Goal: Information Seeking & Learning: Learn about a topic

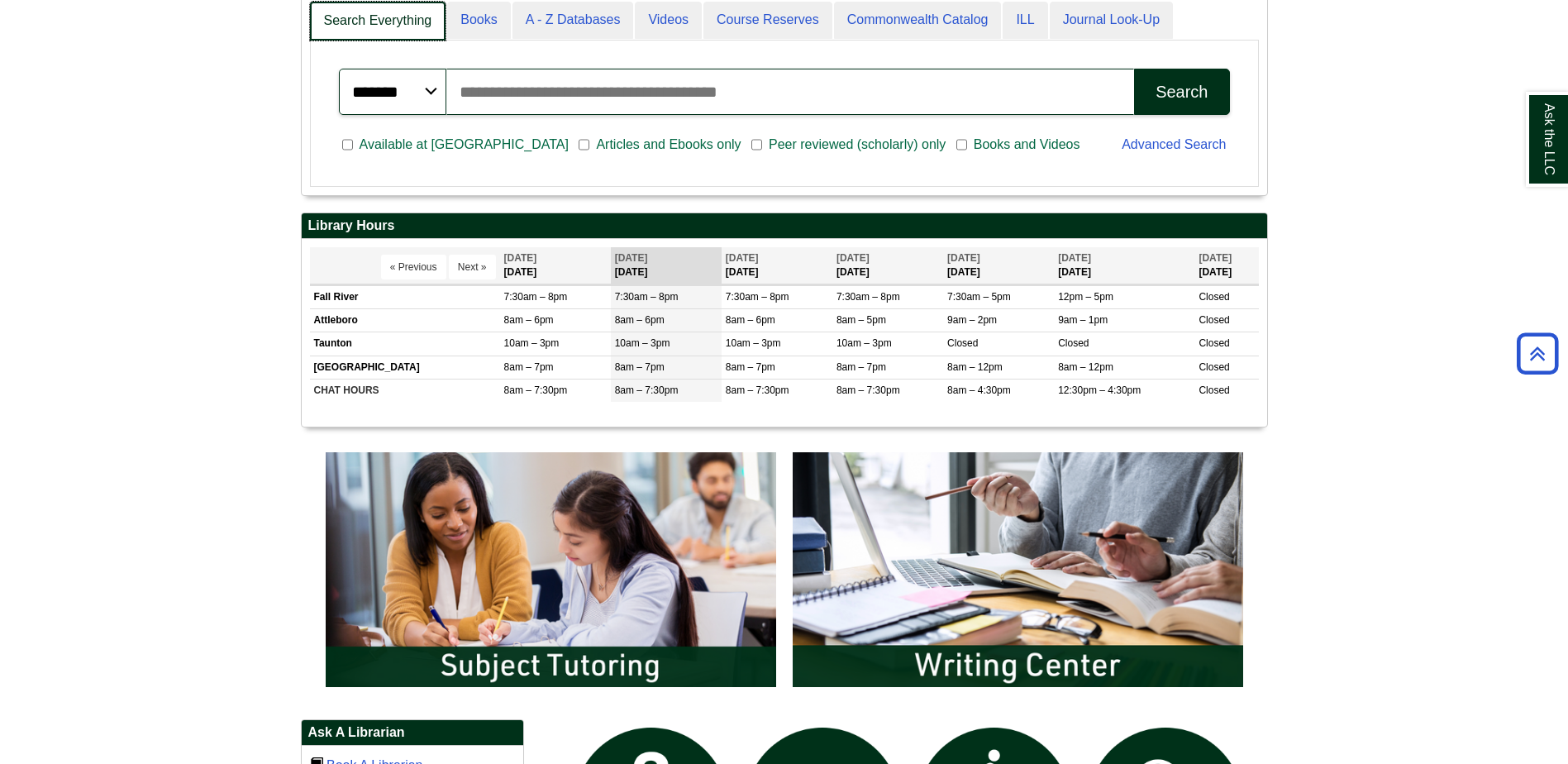
scroll to position [199, 965]
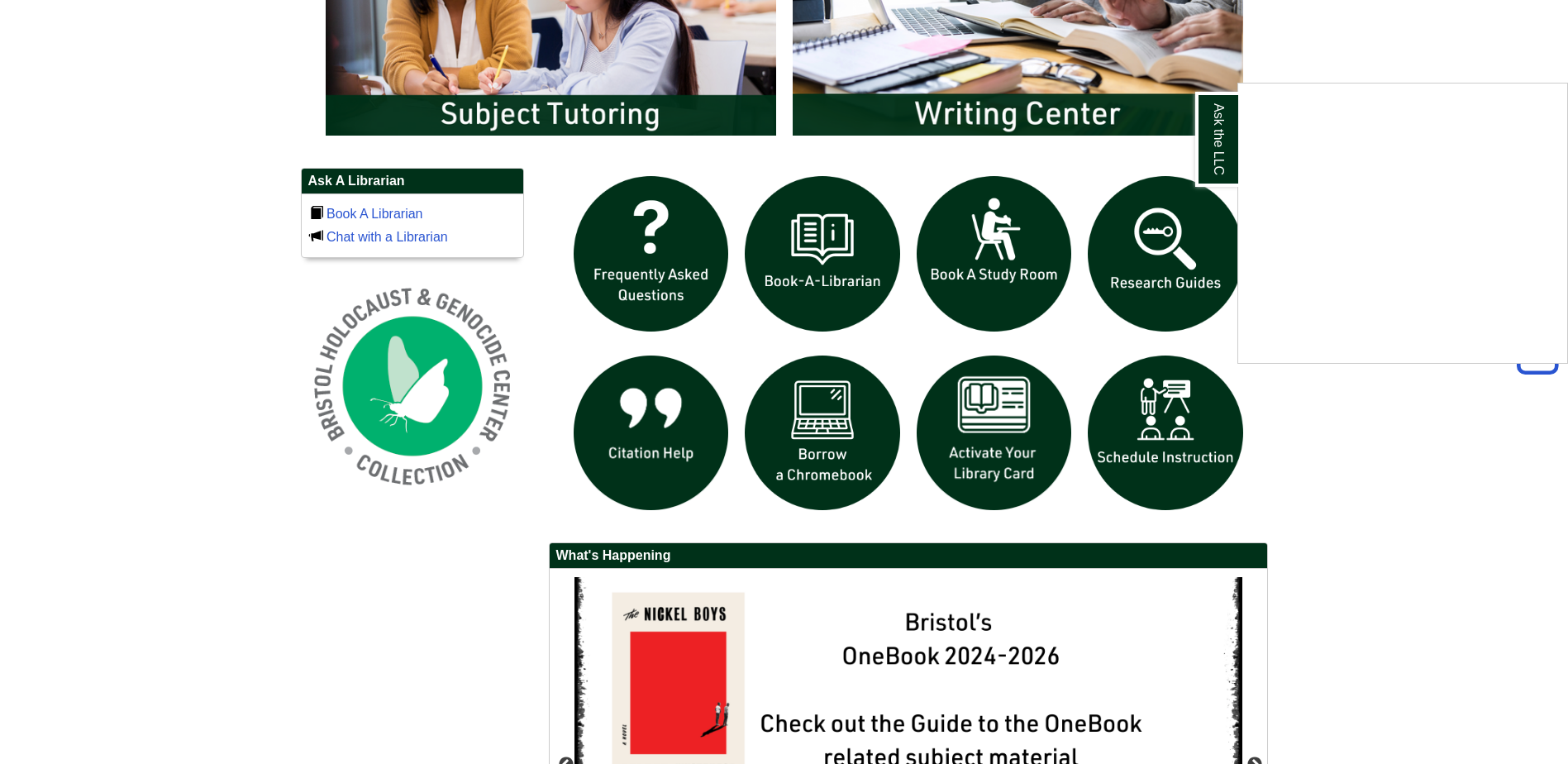
scroll to position [1074, 0]
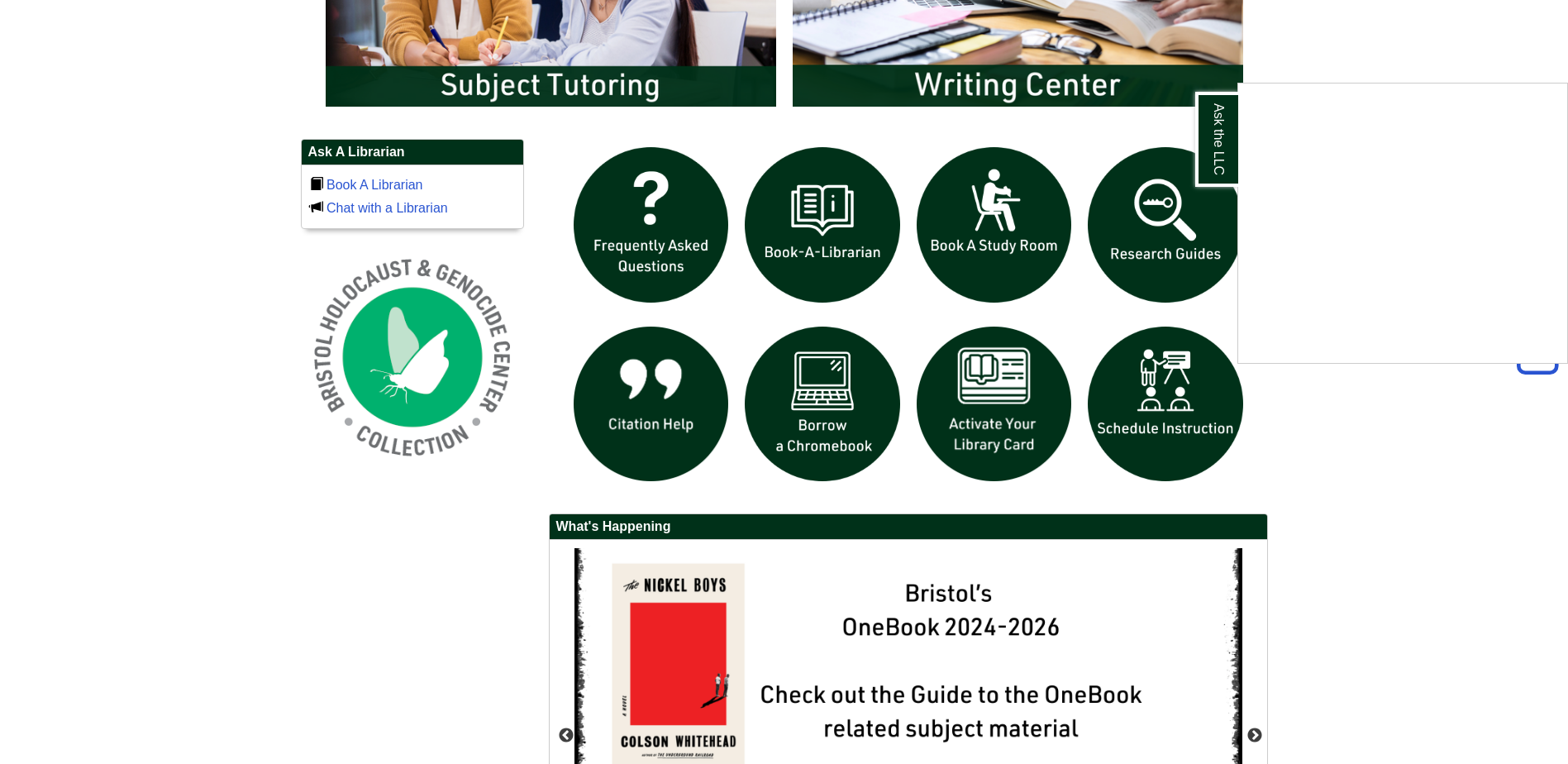
click at [1139, 232] on div "Ask the LLC" at bounding box center [784, 382] width 1568 height 764
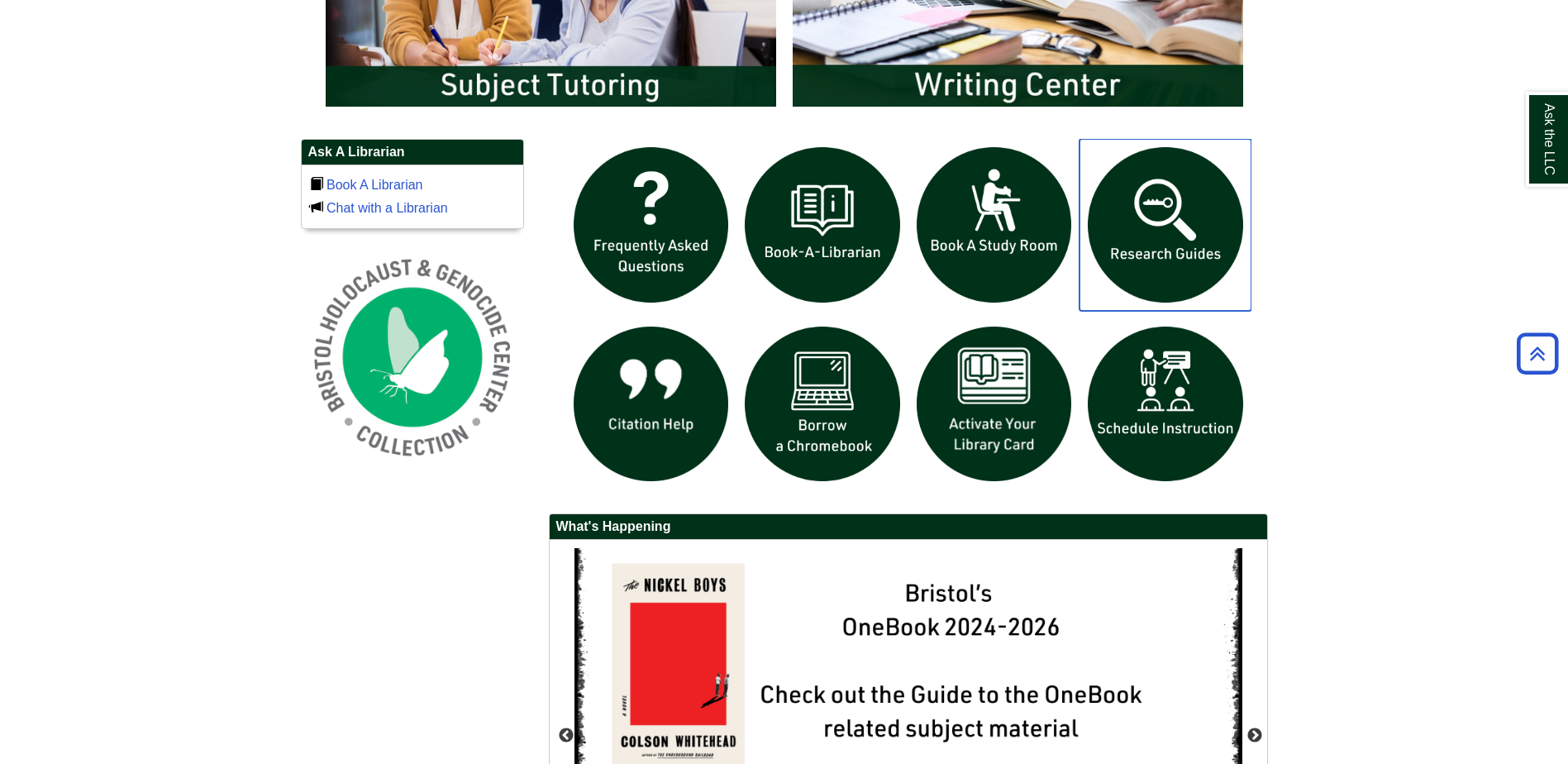
click at [1157, 229] on img "slideshow" at bounding box center [1165, 225] width 172 height 172
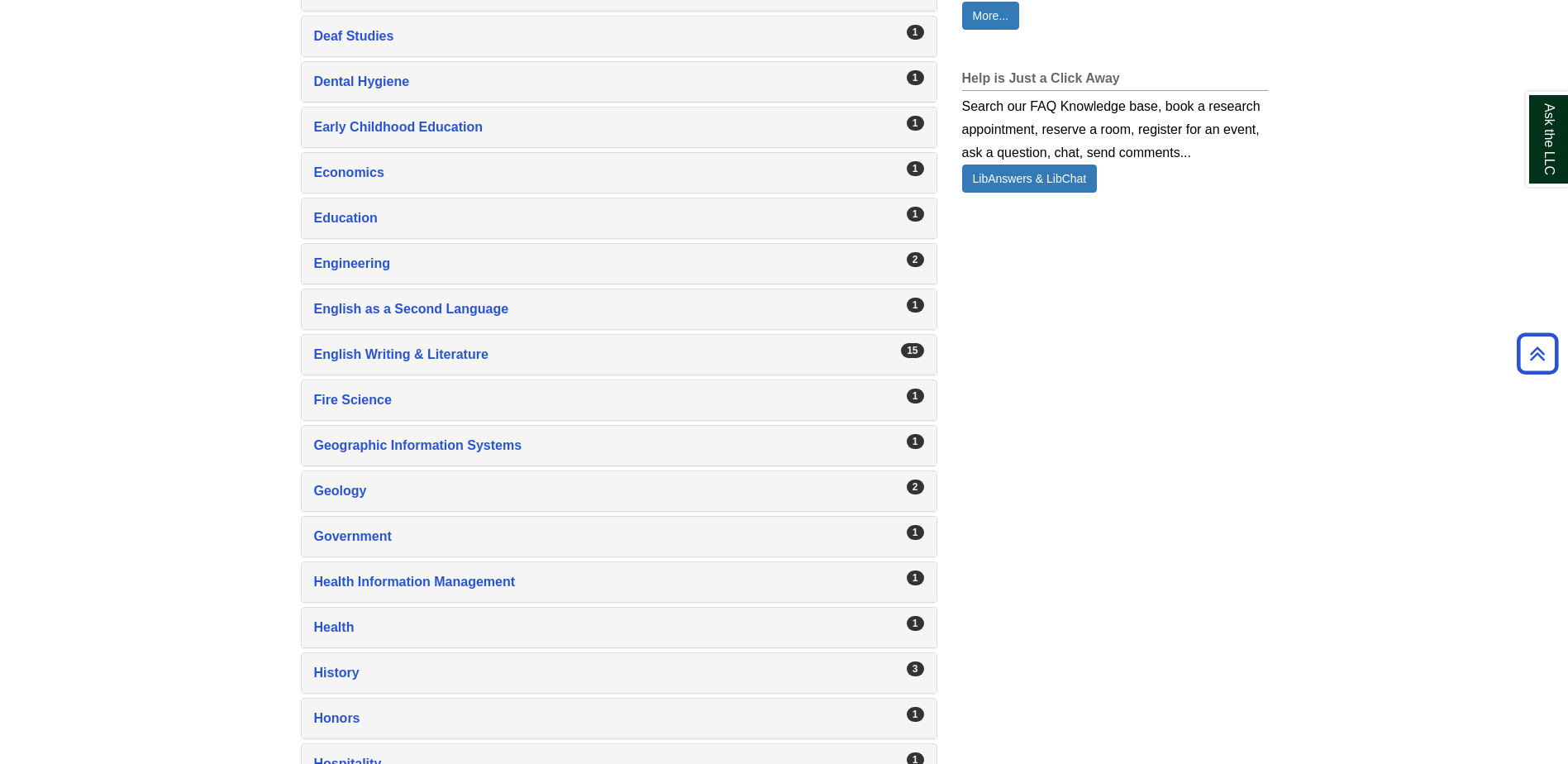
scroll to position [1240, 0]
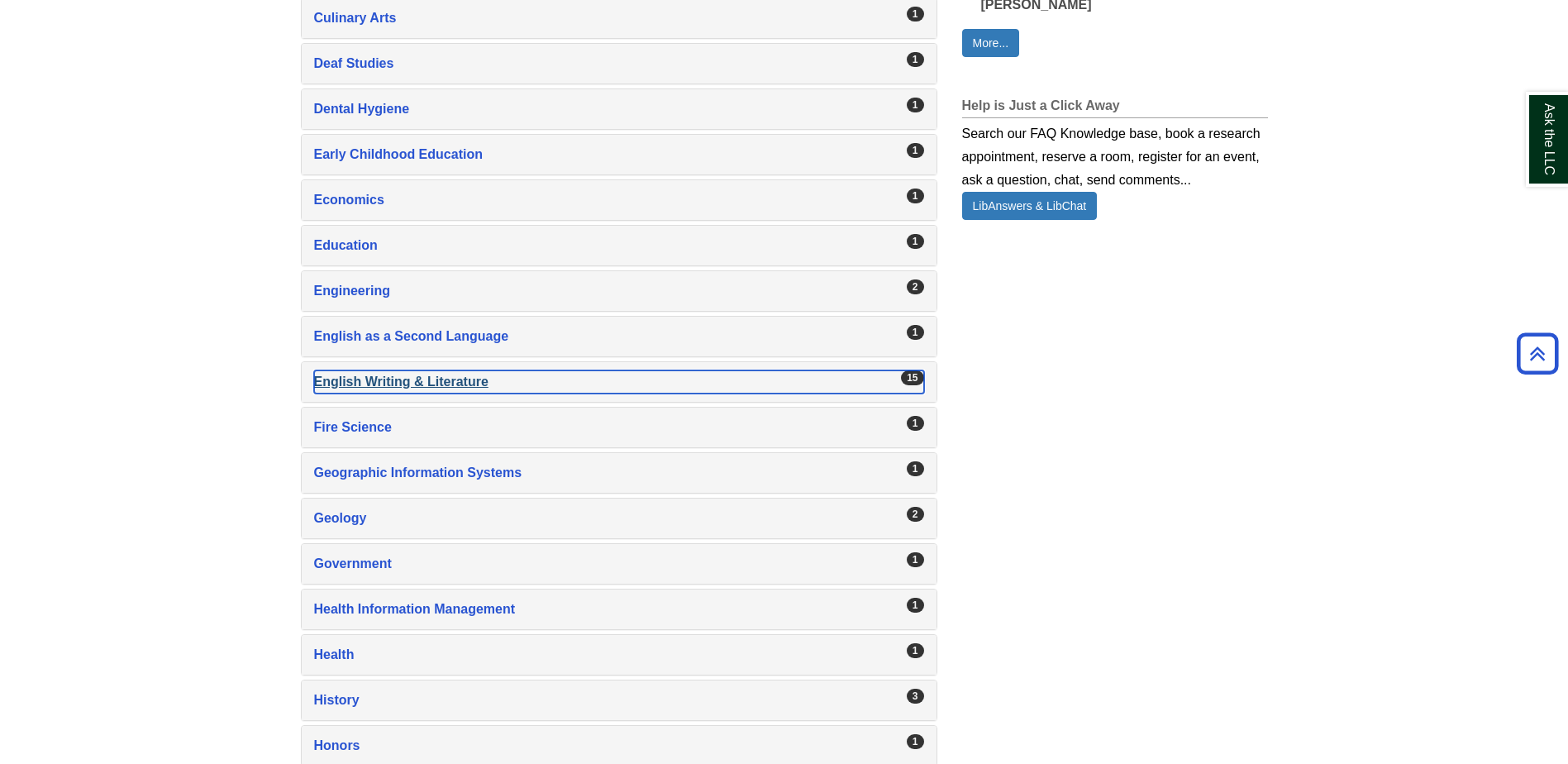
click at [404, 376] on div "English Writing & Literature , 15 guides" at bounding box center [619, 382] width 610 height 24
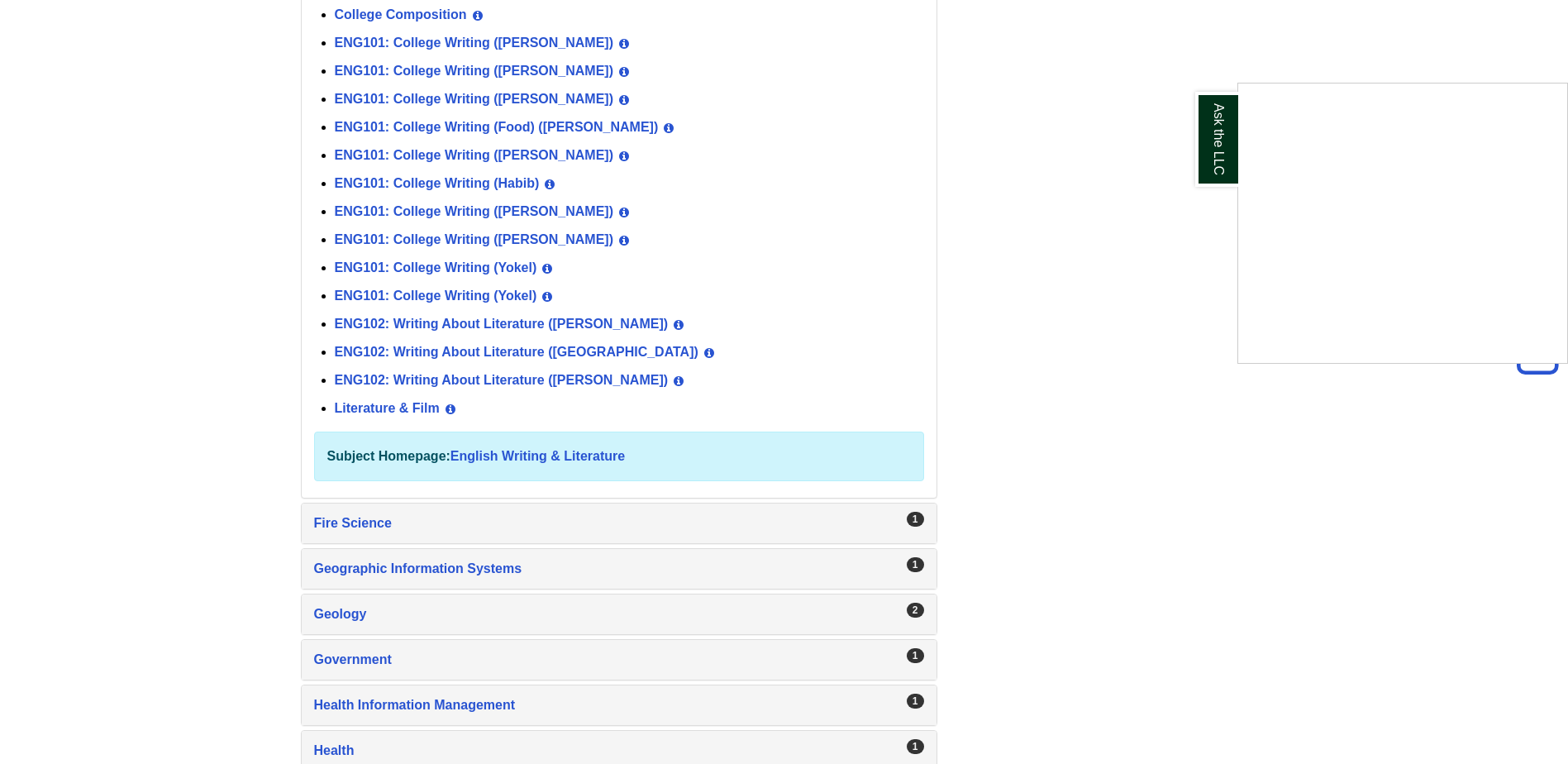
scroll to position [1571, 0]
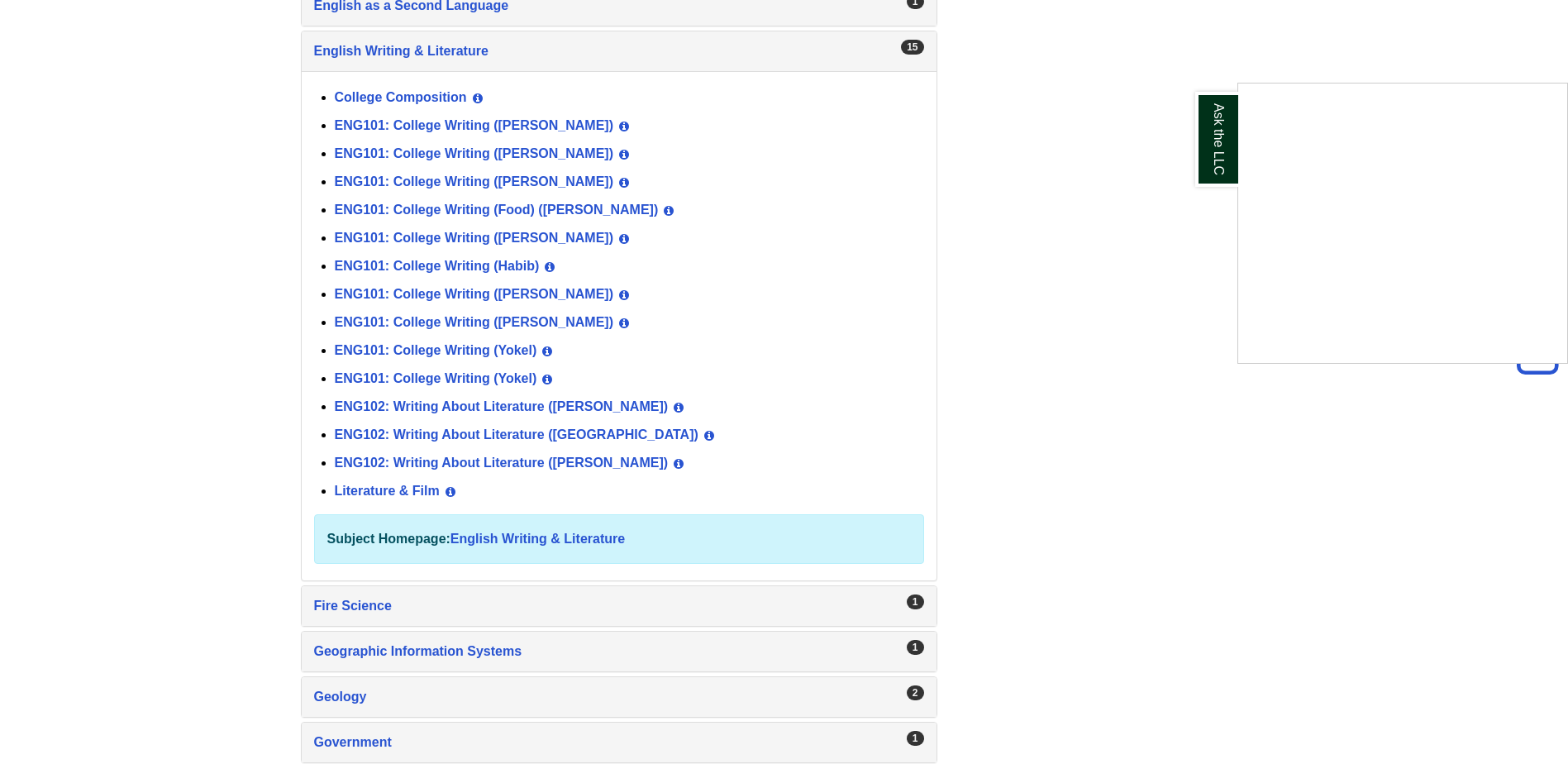
click at [457, 291] on div "Ask the LLC" at bounding box center [784, 382] width 1568 height 764
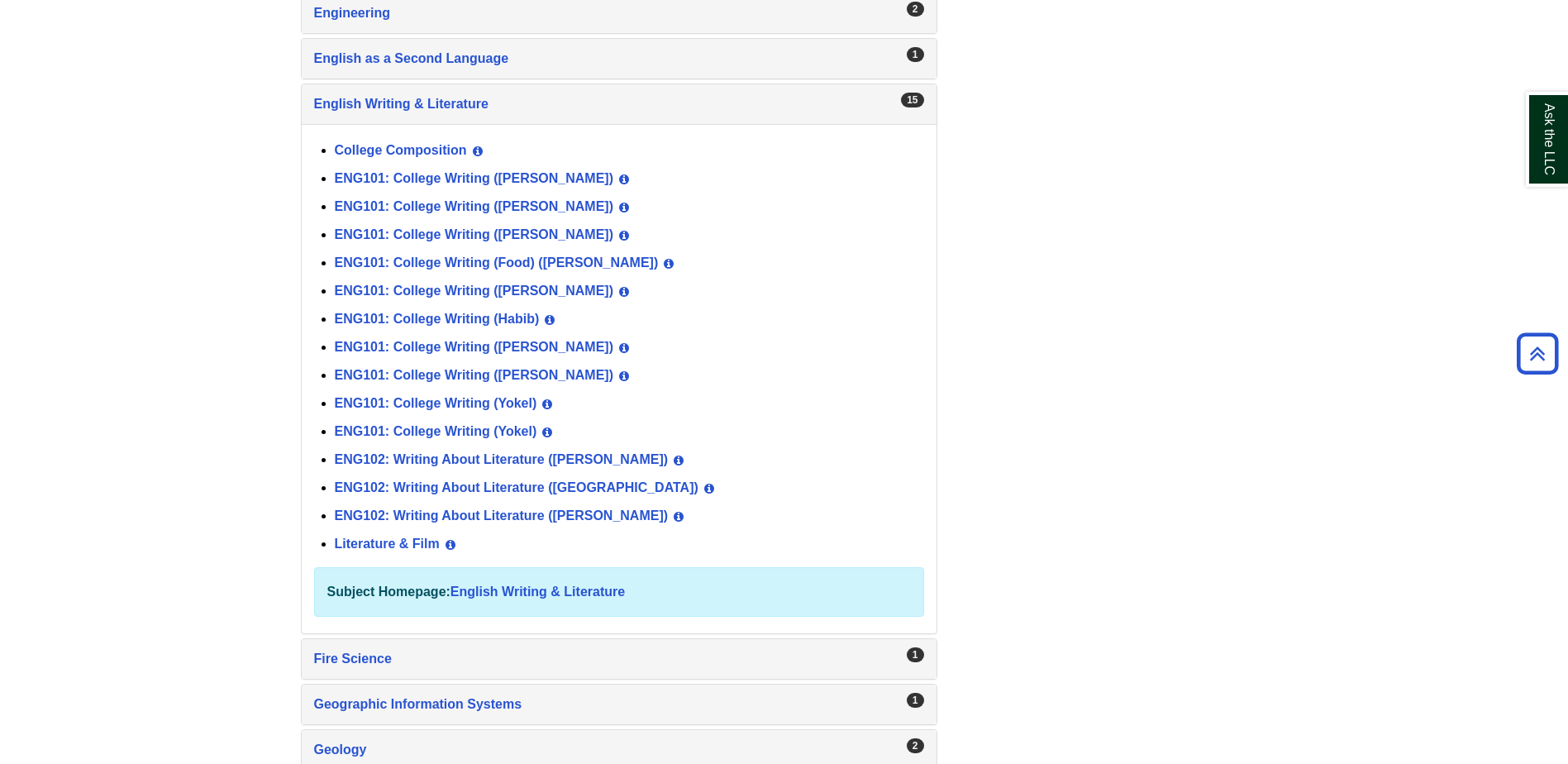
scroll to position [1488, 0]
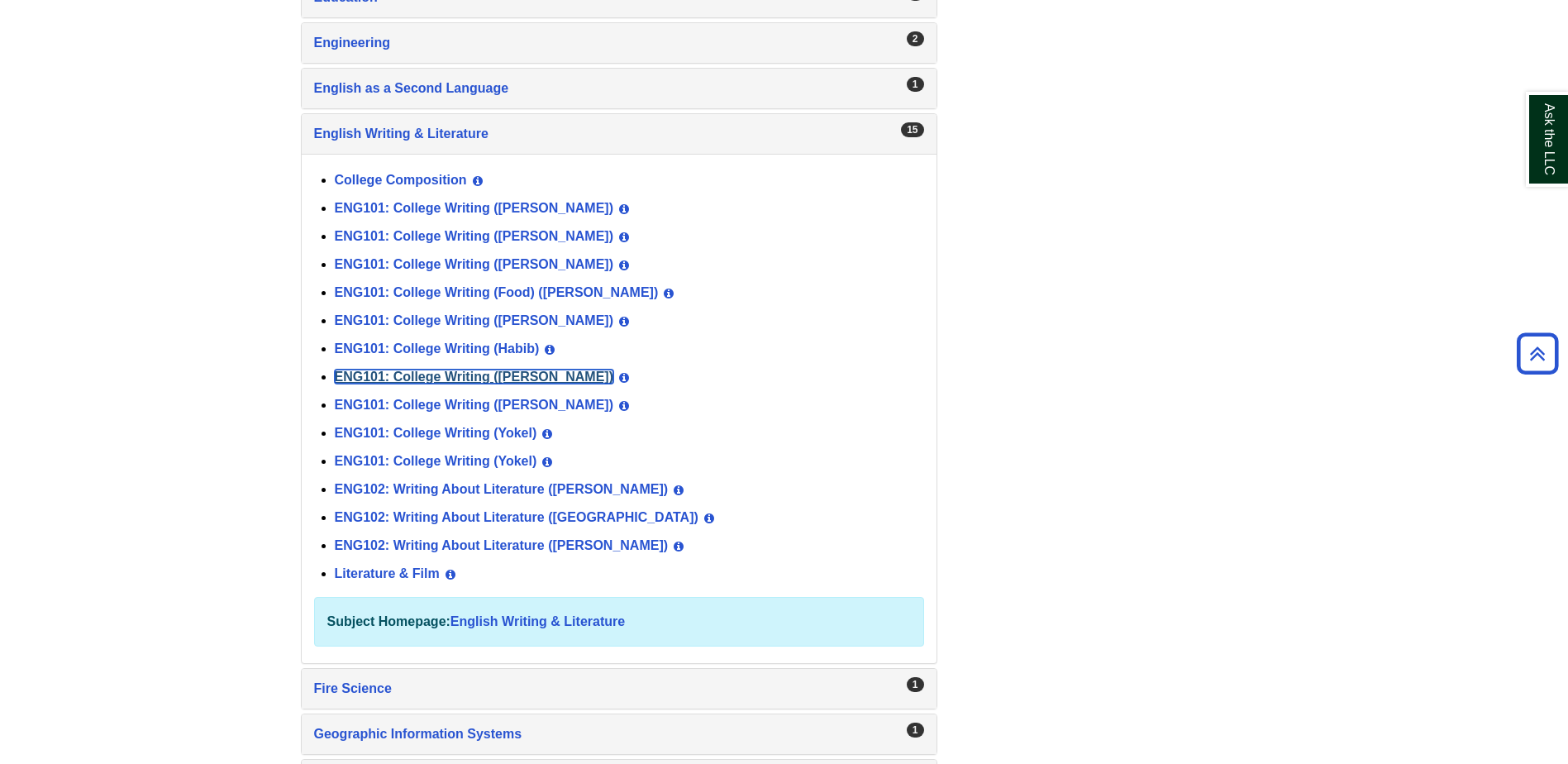
click at [468, 376] on link "ENG101: College Writing ([PERSON_NAME])" at bounding box center [474, 376] width 279 height 14
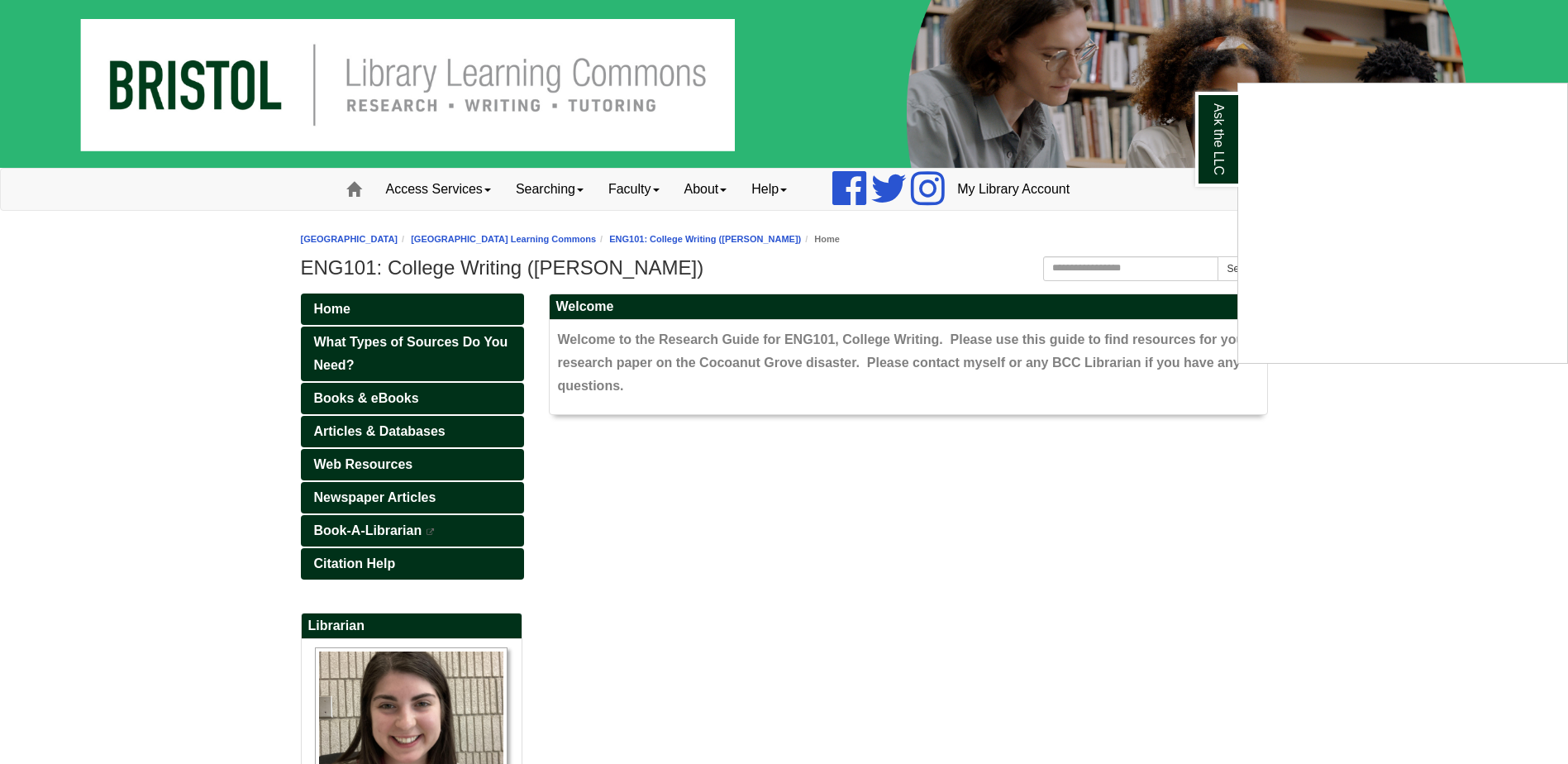
click at [385, 432] on div "Ask the LLC" at bounding box center [784, 382] width 1568 height 764
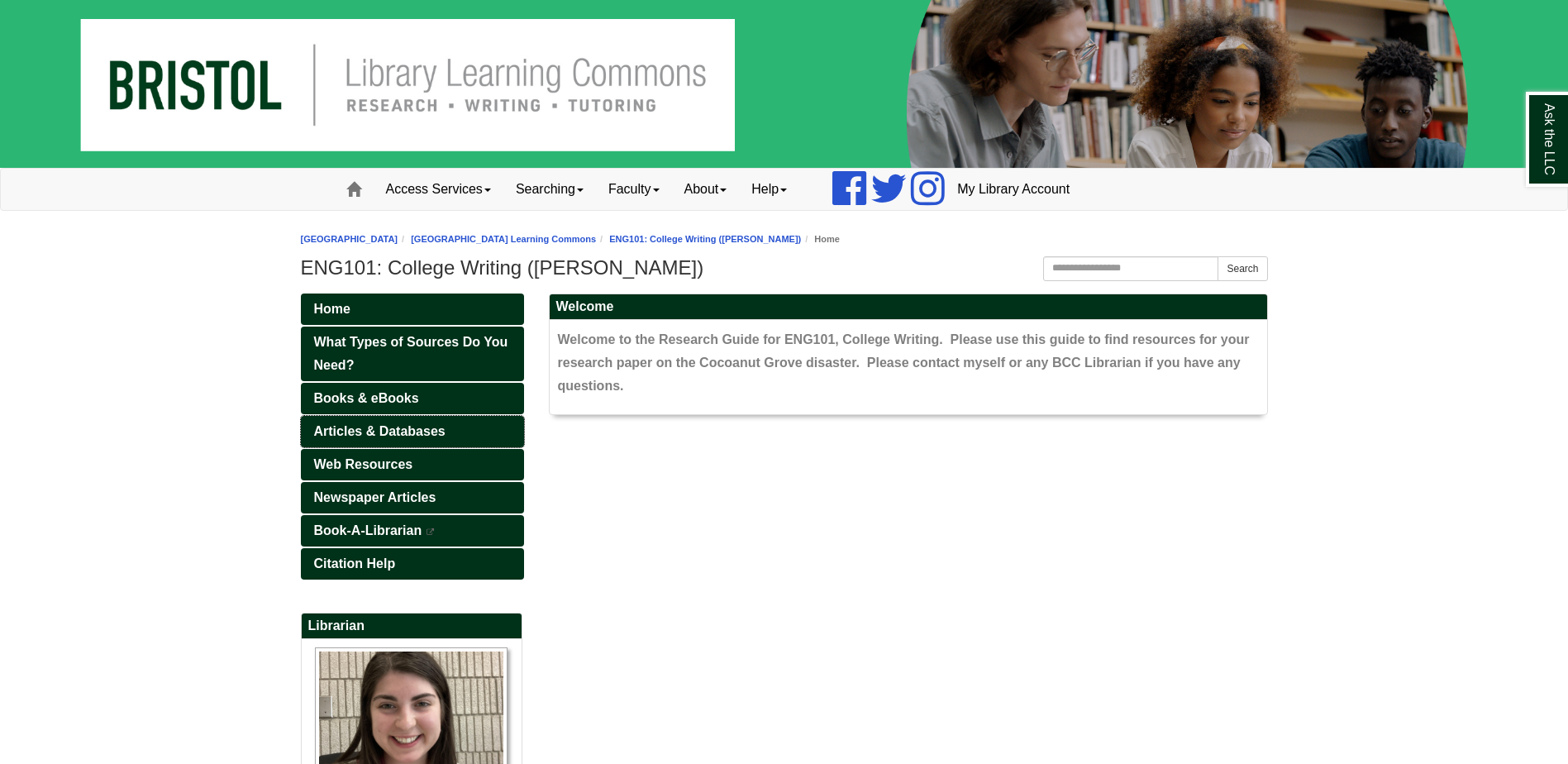
click at [385, 432] on span "Articles & Databases" at bounding box center [380, 431] width 132 height 14
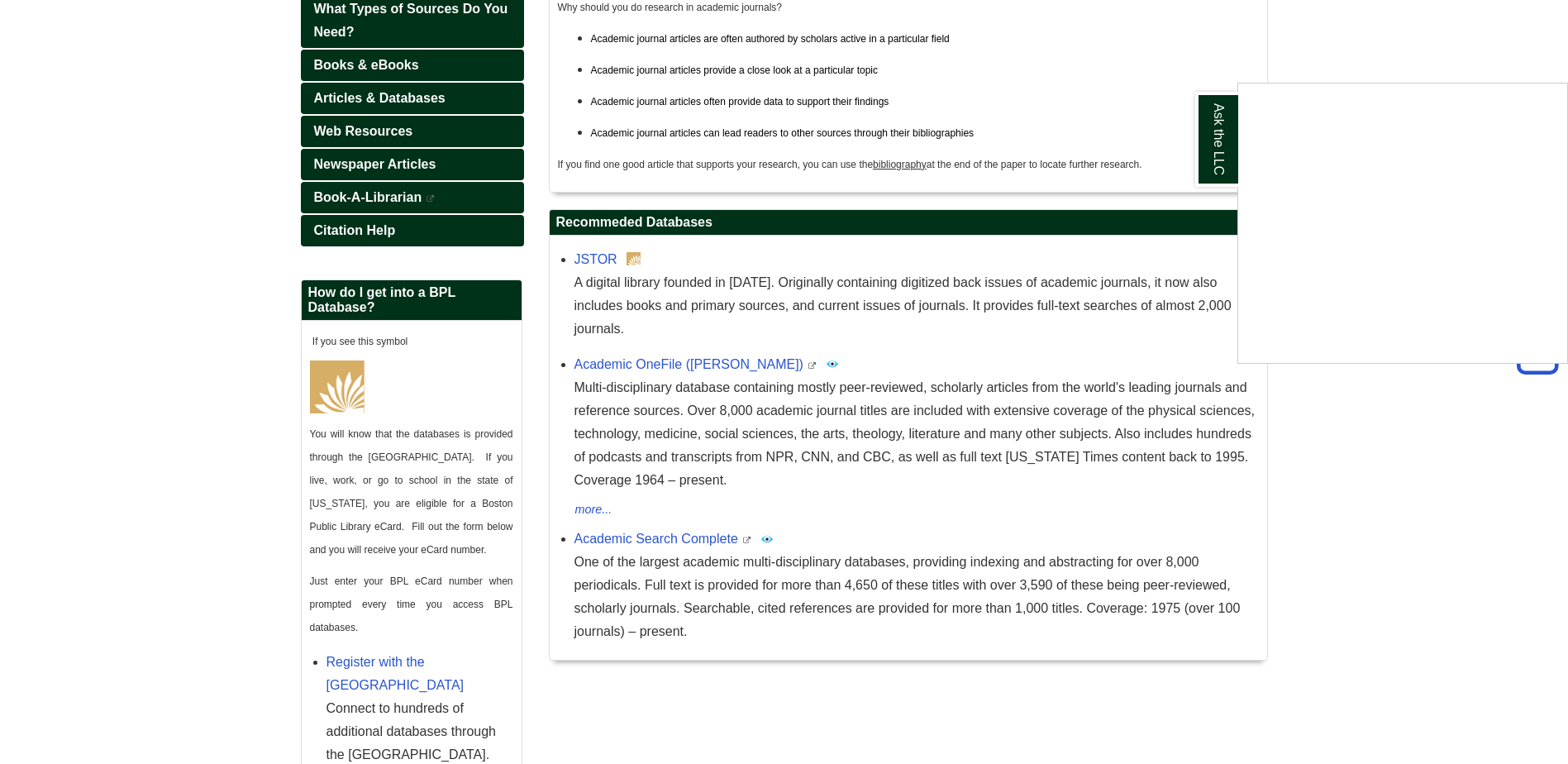
scroll to position [110, 0]
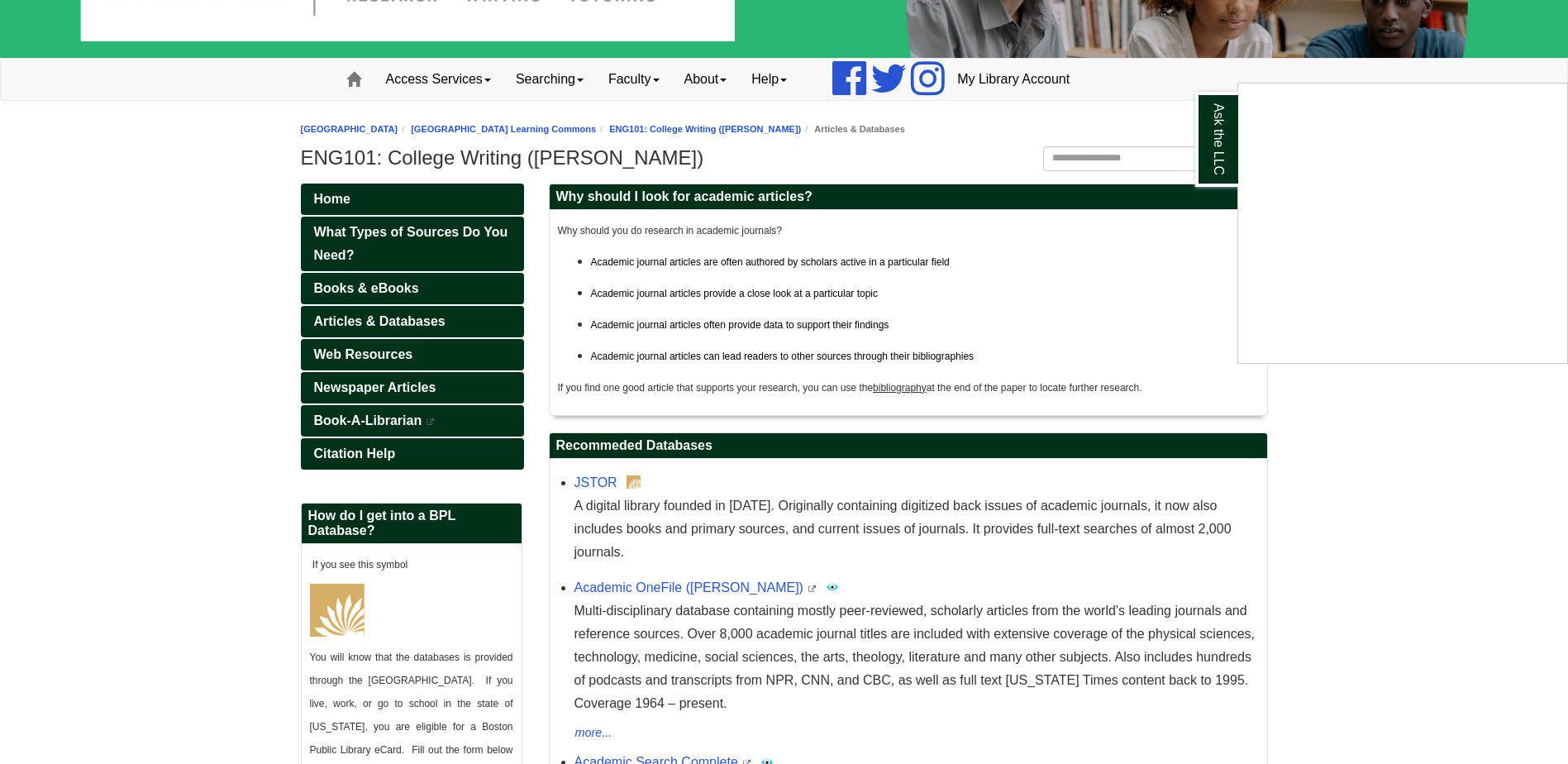
click at [366, 389] on div "Ask the LLC" at bounding box center [784, 382] width 1568 height 764
click at [372, 391] on span "Newspaper Articles" at bounding box center [375, 387] width 122 height 14
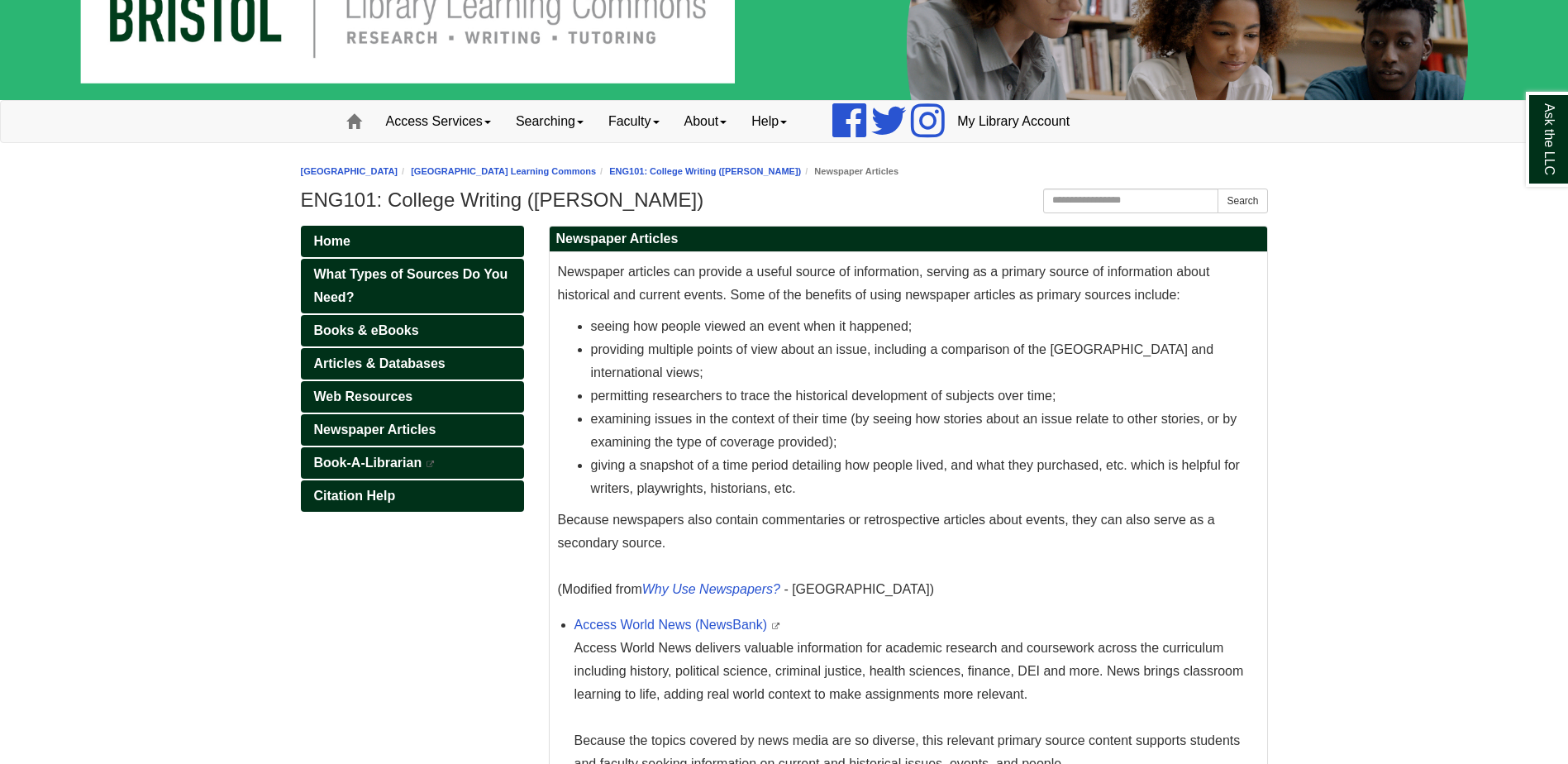
scroll to position [479, 0]
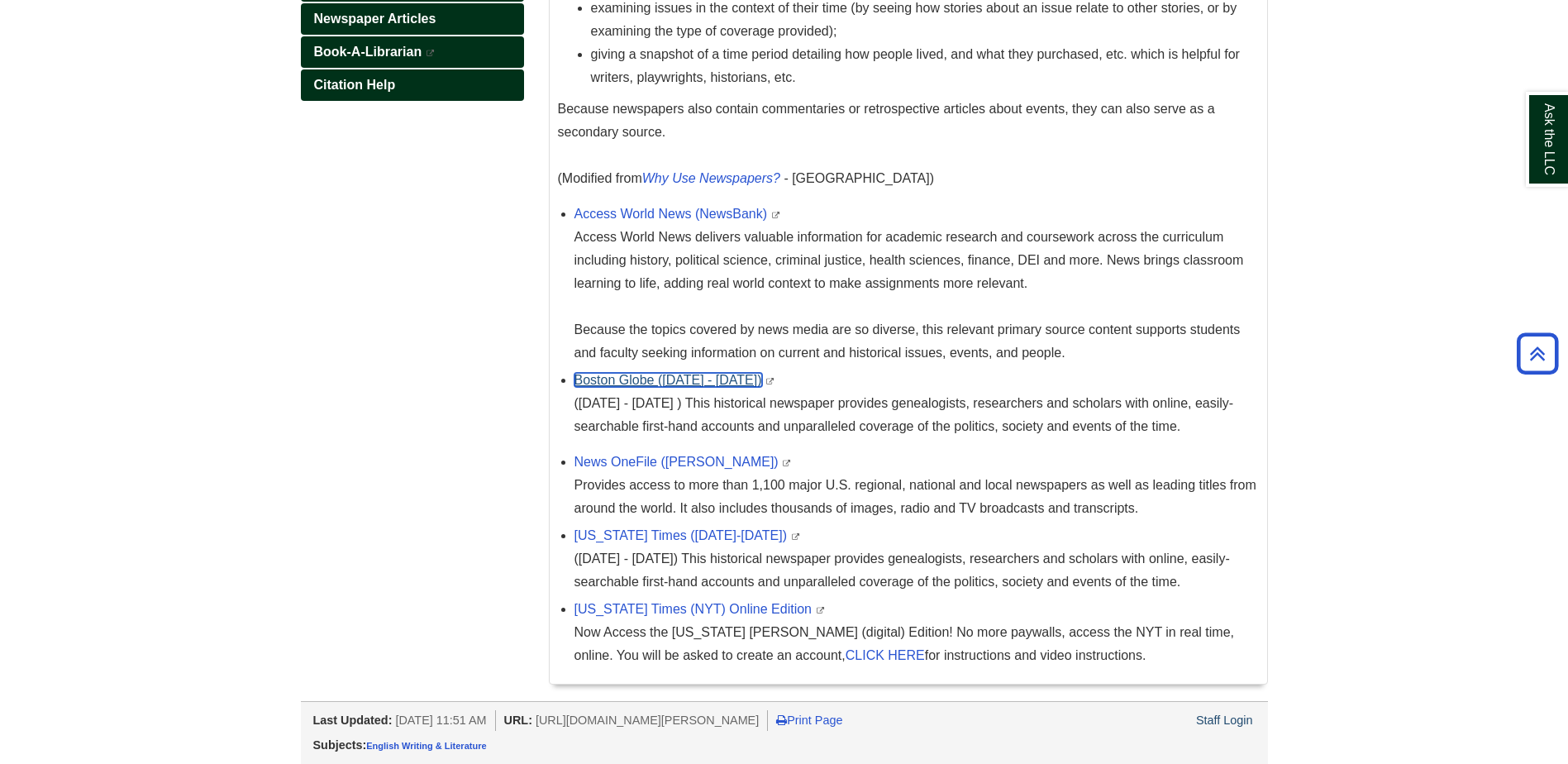
click at [655, 374] on link "Boston Globe (1872 - 1984)" at bounding box center [668, 379] width 187 height 14
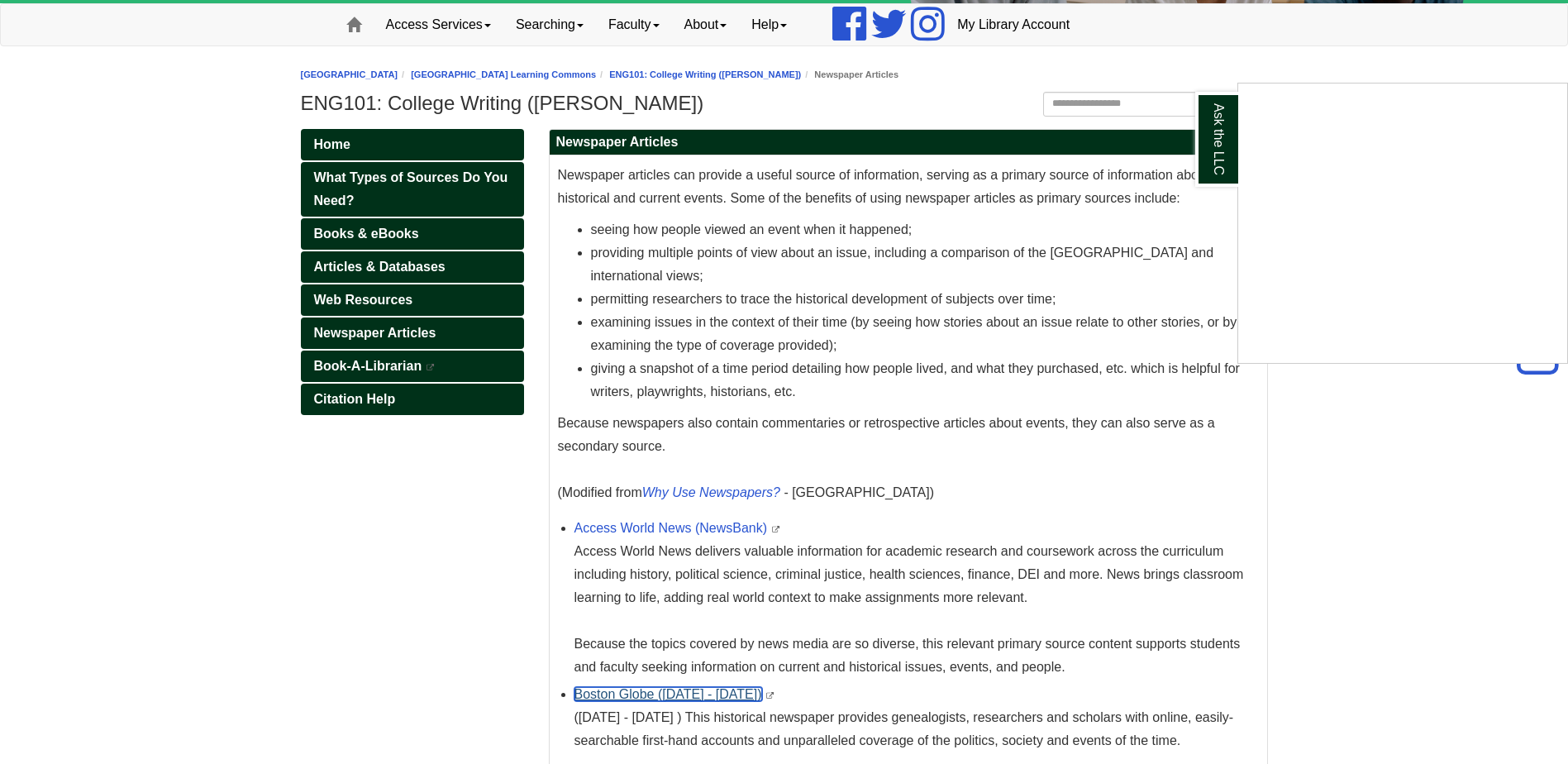
scroll to position [0, 0]
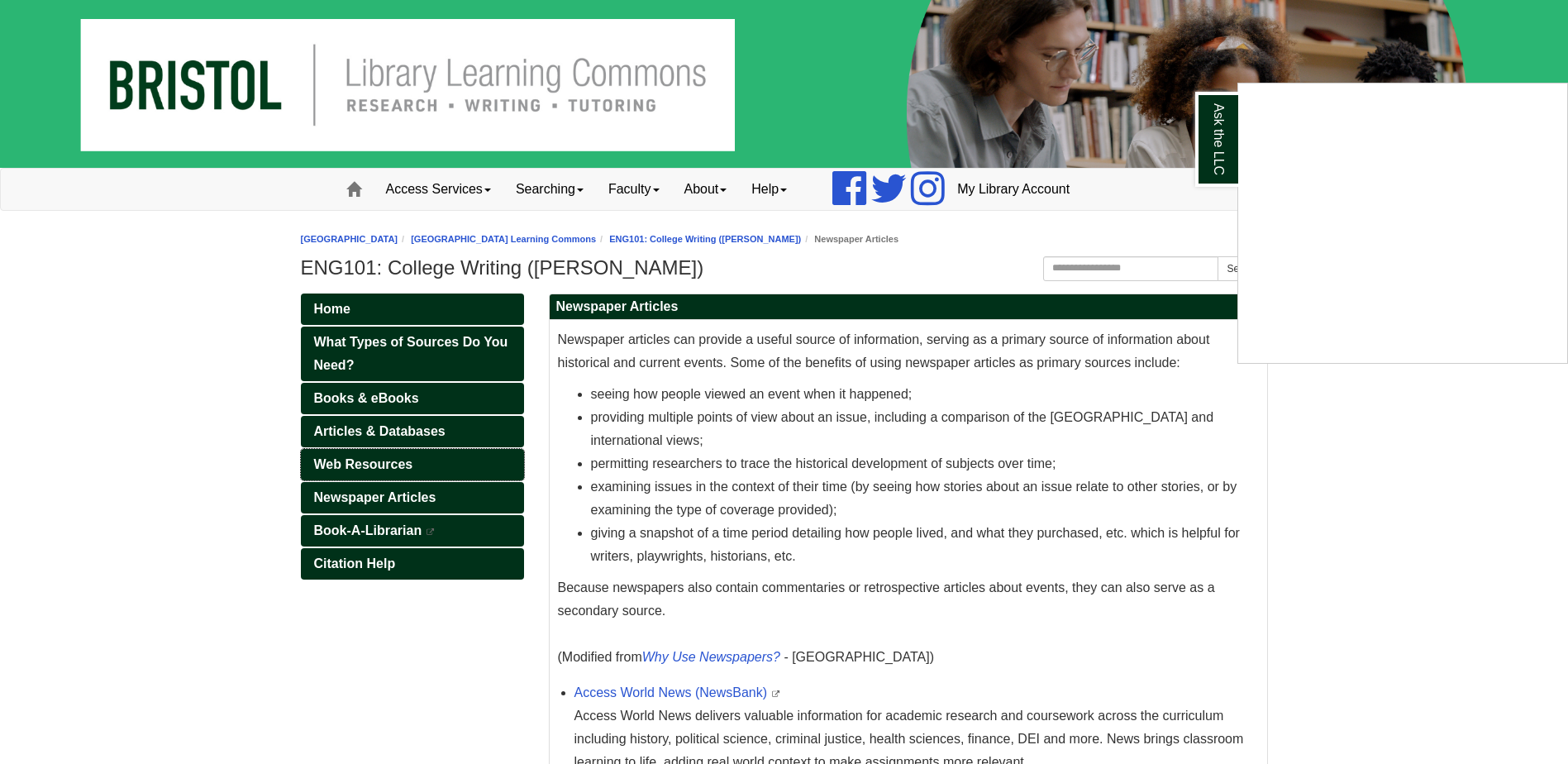
click at [372, 458] on div "Ask the LLC" at bounding box center [784, 382] width 1568 height 764
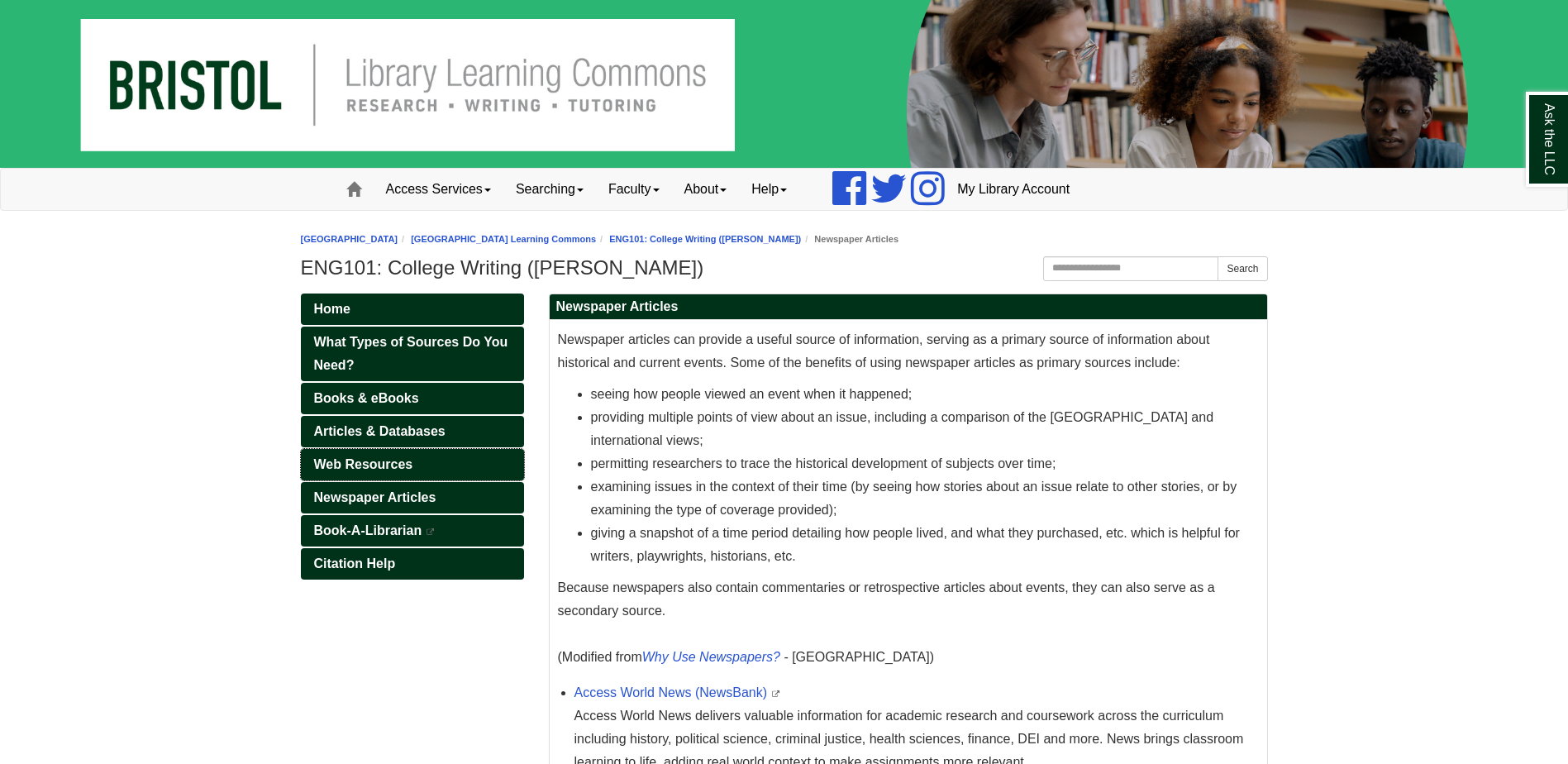
click at [375, 461] on span "Web Resources" at bounding box center [363, 464] width 99 height 14
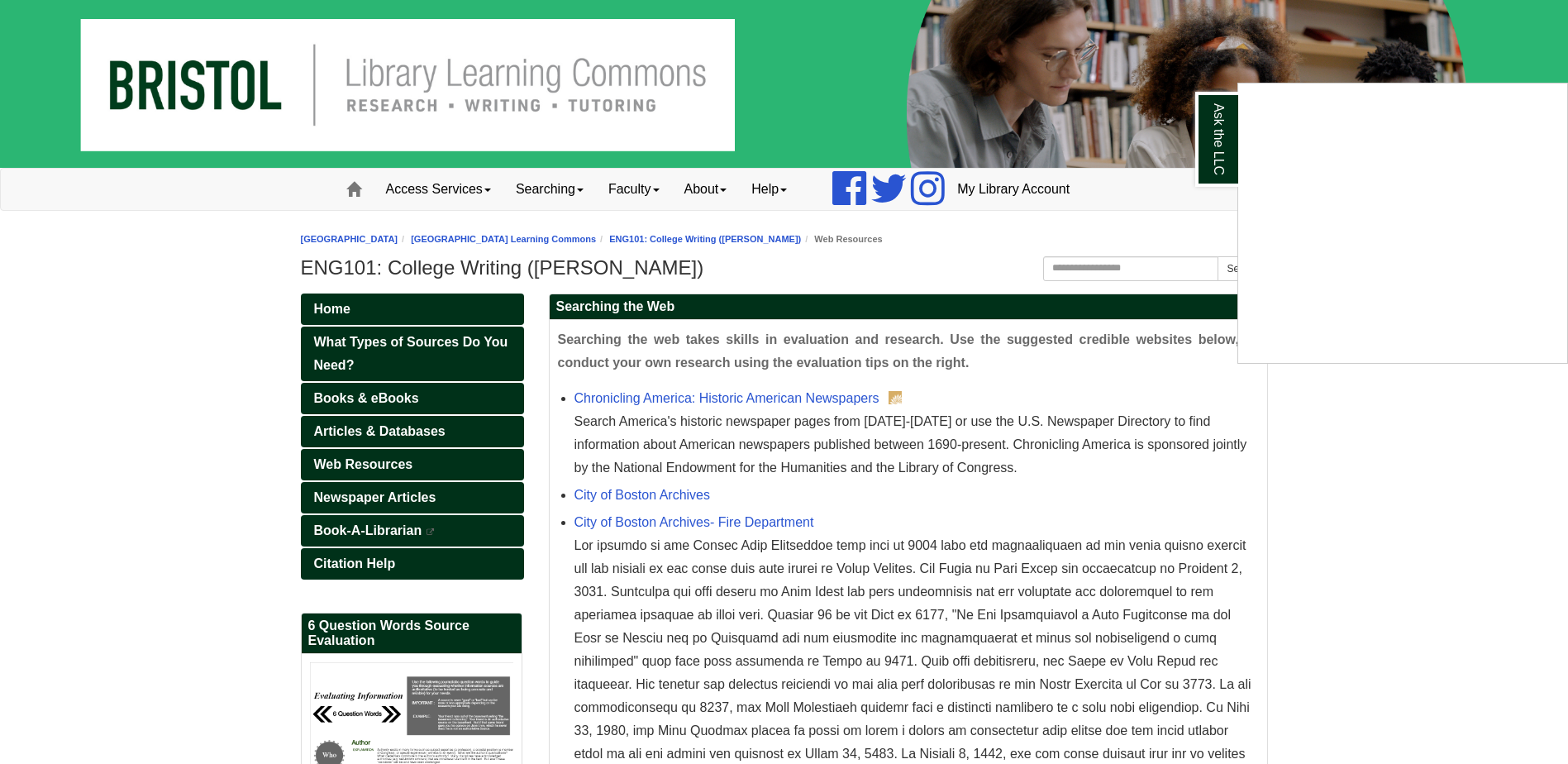
click at [1150, 267] on div "Ask the LLC" at bounding box center [784, 382] width 1568 height 764
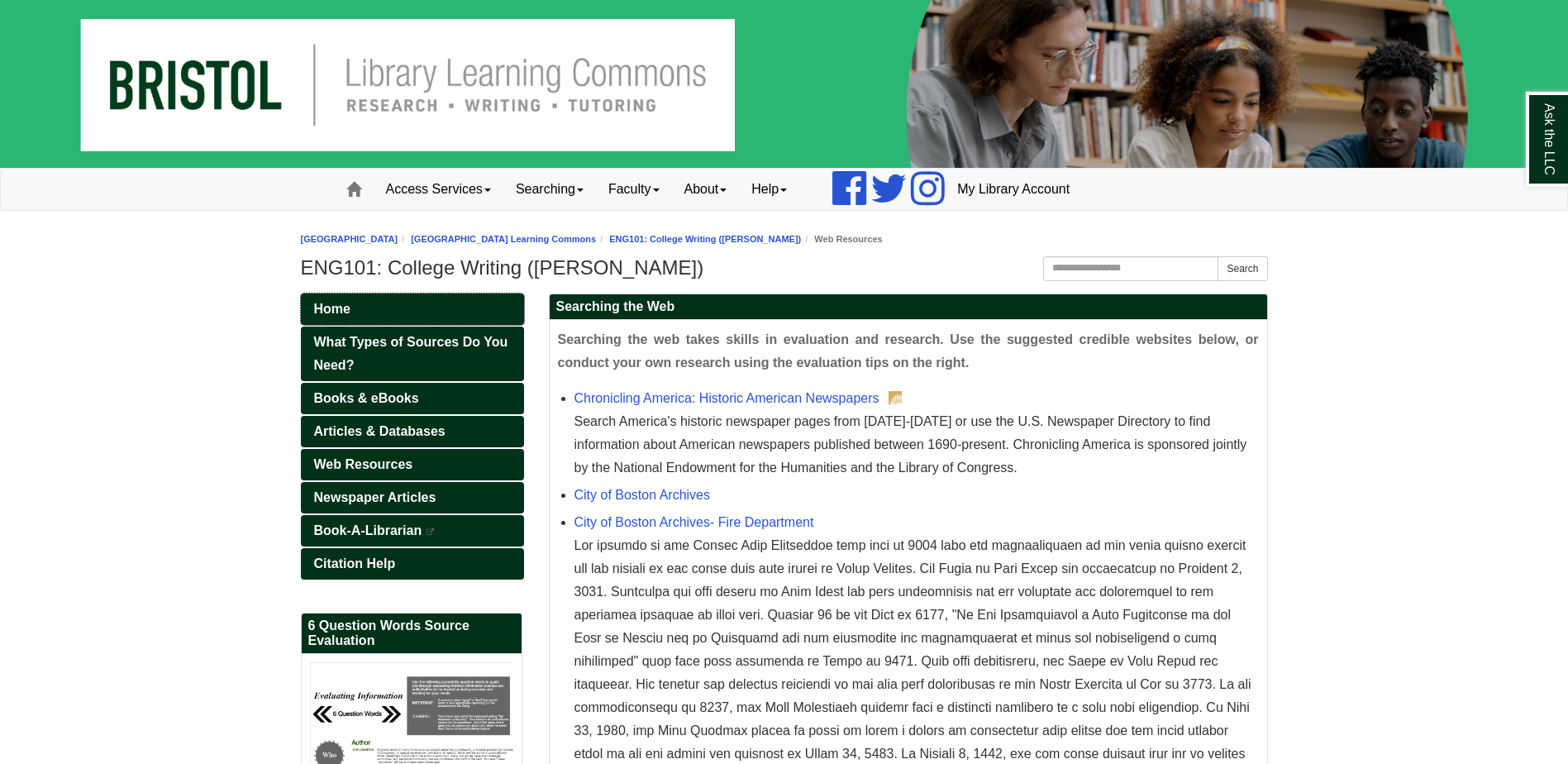
click at [431, 301] on link "Home" at bounding box center [412, 309] width 223 height 31
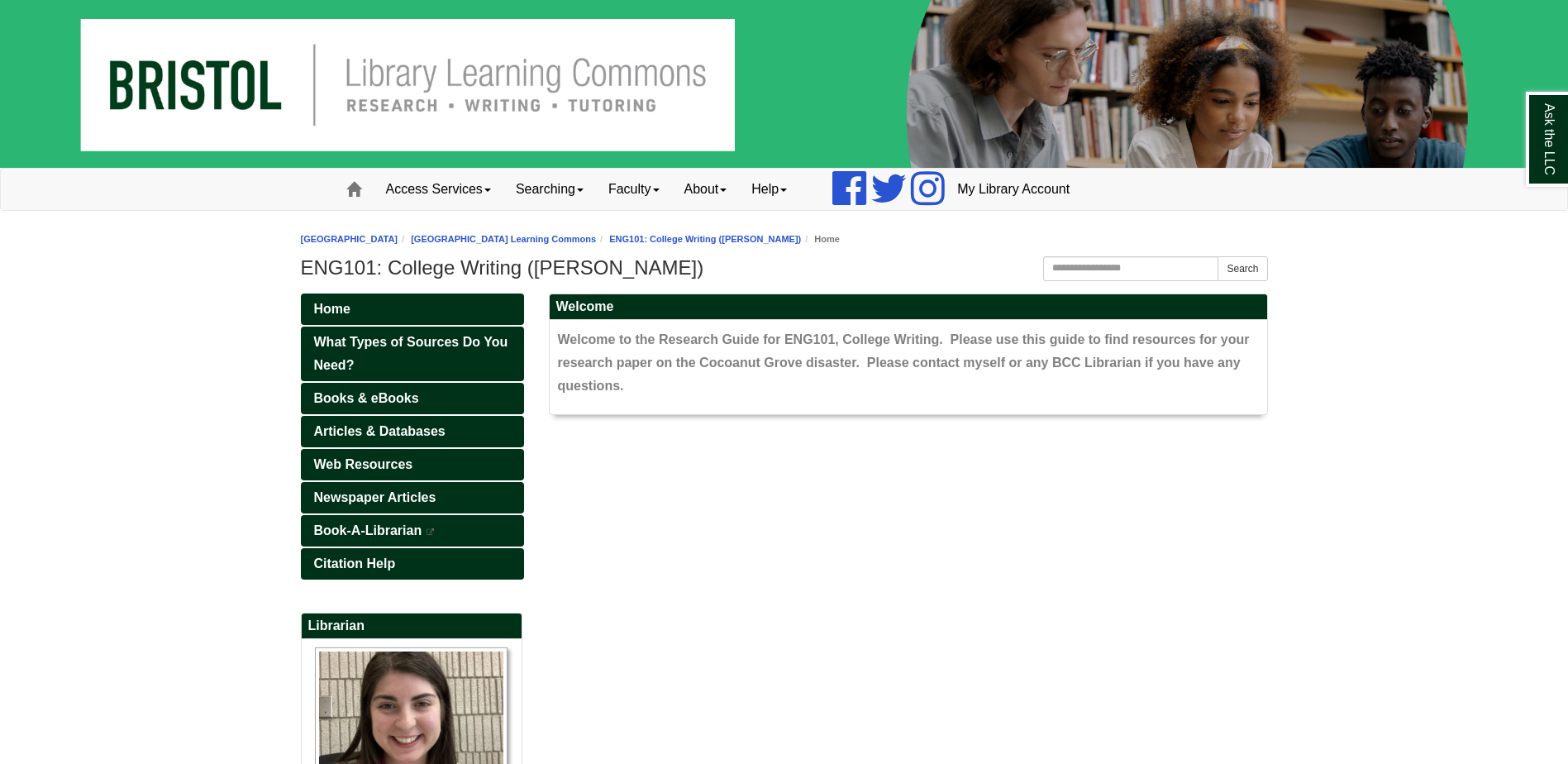
scroll to position [14, 0]
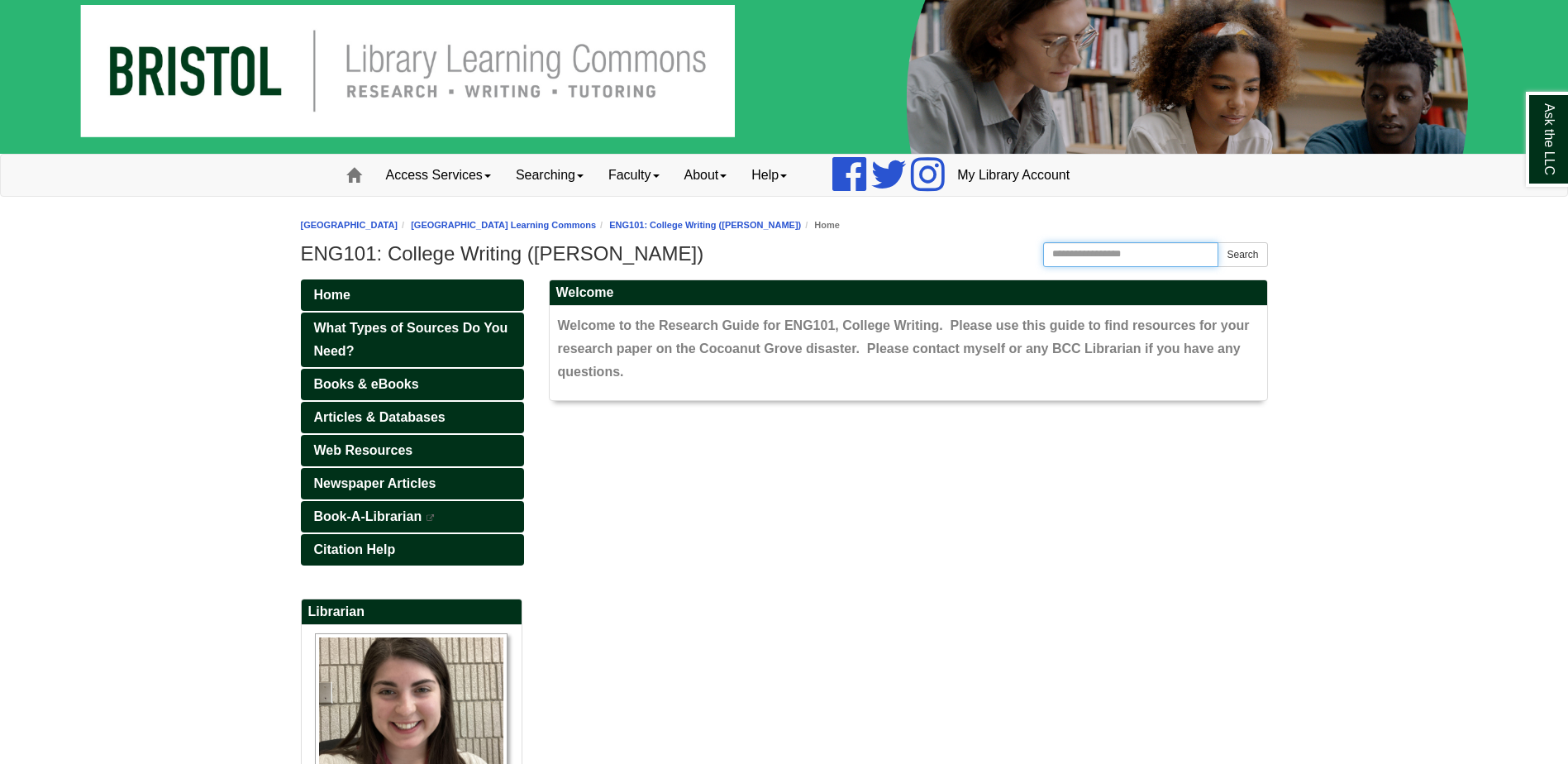
click at [1092, 260] on input "Search this Guide" at bounding box center [1131, 255] width 176 height 24
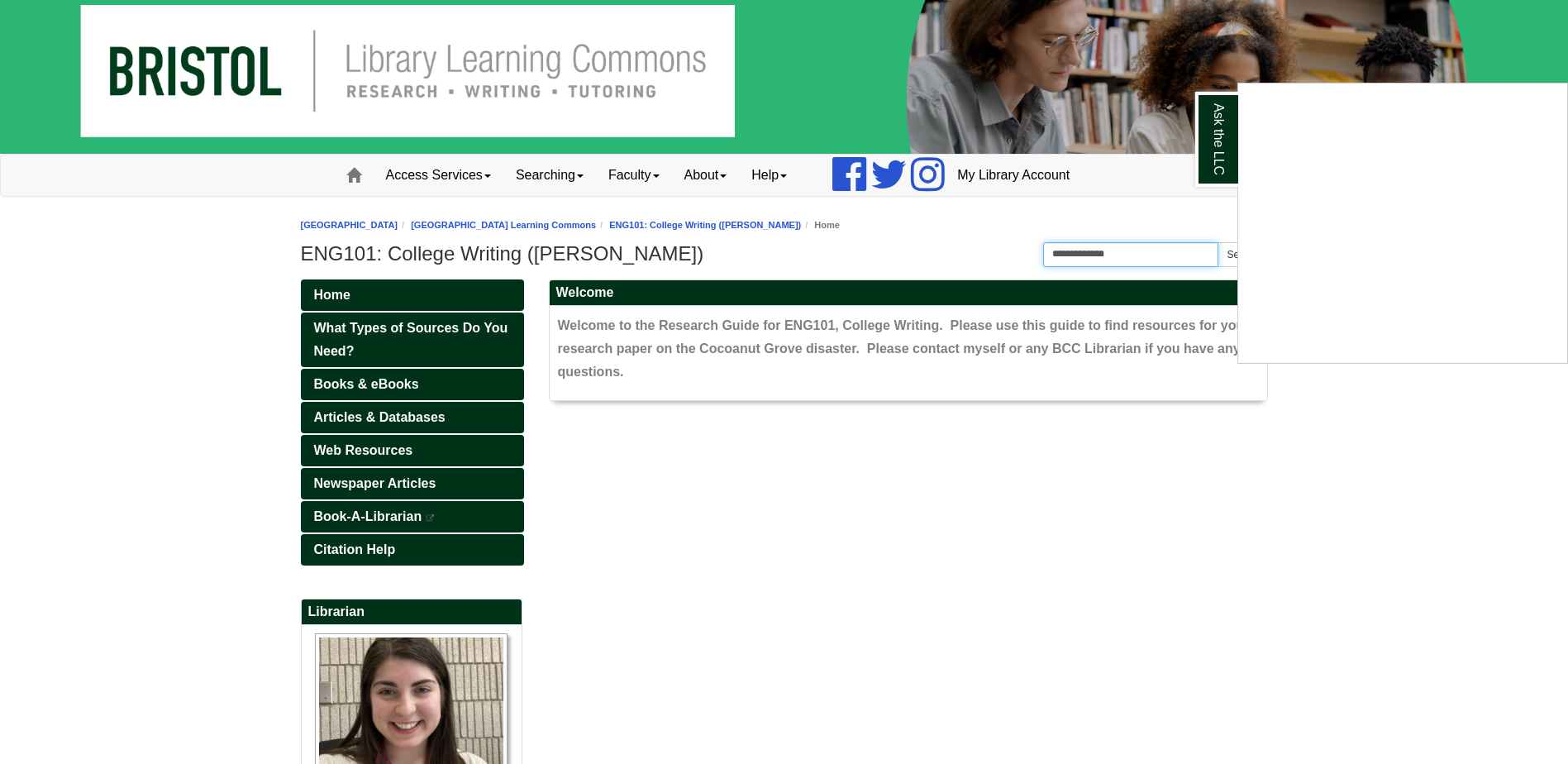
type input "**********"
click at [1218, 243] on button "Search" at bounding box center [1243, 255] width 50 height 24
click at [382, 417] on div "Ask the LLC" at bounding box center [784, 382] width 1568 height 764
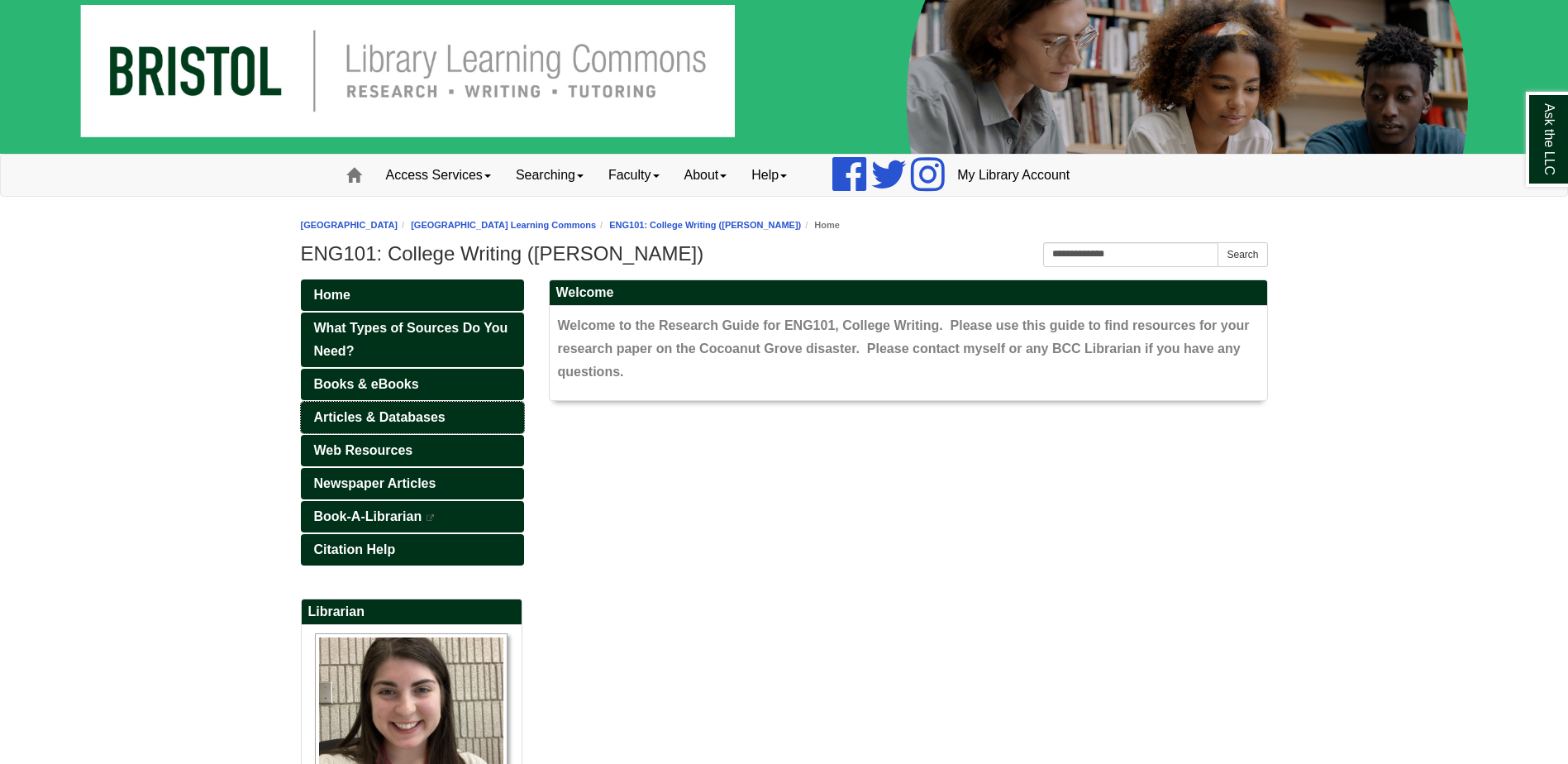
click at [376, 413] on span "Articles & Databases" at bounding box center [380, 417] width 132 height 14
